Goal: Complete application form: Complete application form

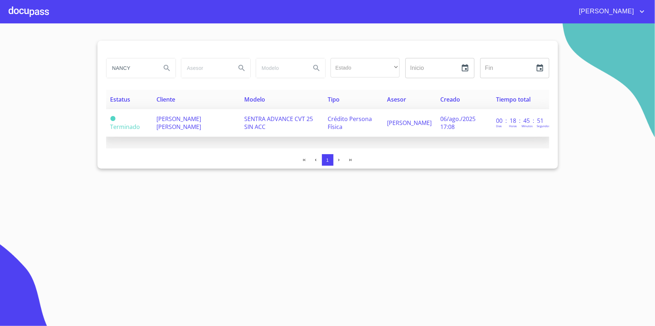
click at [177, 125] on span "[PERSON_NAME] [PERSON_NAME]" at bounding box center [179, 123] width 45 height 16
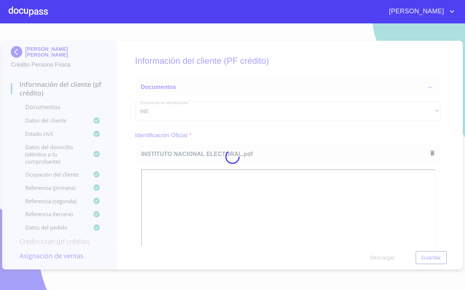
click at [451, 167] on div at bounding box center [232, 156] width 465 height 266
click at [220, 136] on div at bounding box center [232, 156] width 465 height 266
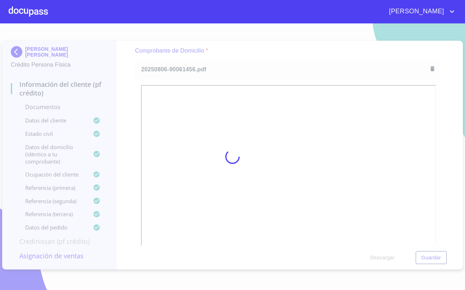
click at [449, 95] on div at bounding box center [232, 156] width 465 height 266
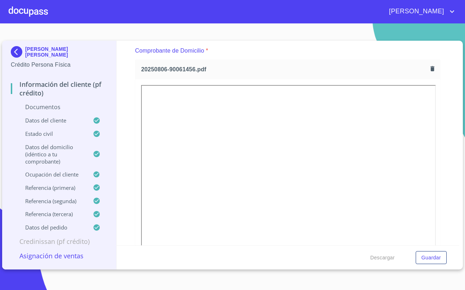
click at [238, 62] on div "20250806-90061456.pdf" at bounding box center [287, 69] width 305 height 19
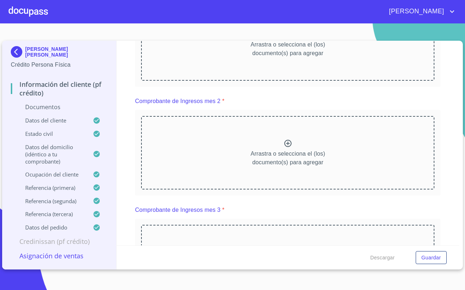
scroll to position [768, 0]
drag, startPoint x: 127, startPoint y: 79, endPoint x: 207, endPoint y: 16, distance: 101.7
click at [127, 79] on div "Información del cliente (PF crédito) Documentos Documento de identificación   *…" at bounding box center [288, 143] width 343 height 204
